Goal: Navigation & Orientation: Go to known website

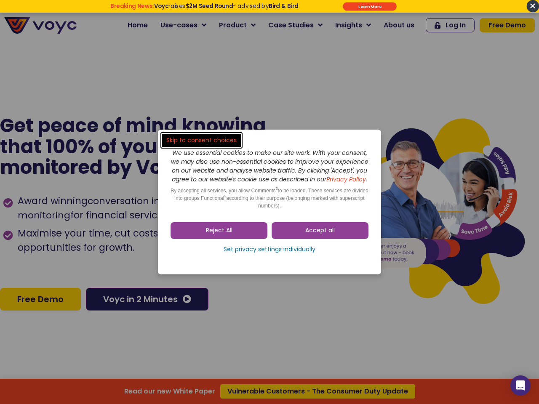
click at [320, 235] on span "Accept all" at bounding box center [319, 230] width 29 height 8
click at [219, 235] on div "Skip to consent choices We use essential cookies to make our site work. With yo…" at bounding box center [269, 202] width 539 height 404
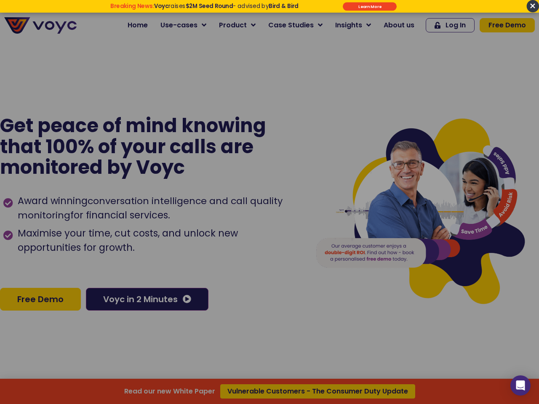
click at [269, 254] on div at bounding box center [269, 202] width 539 height 404
